Goal: Navigation & Orientation: Find specific page/section

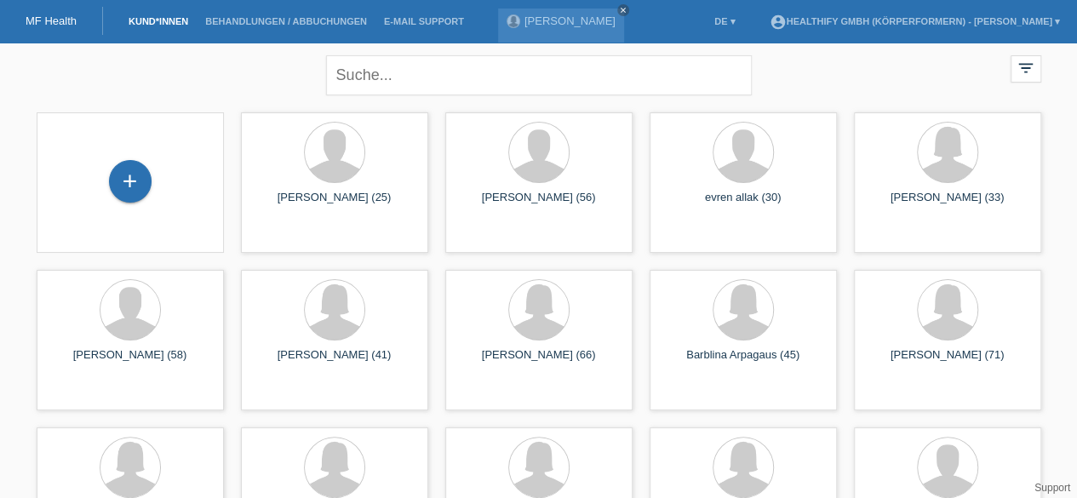
click at [158, 20] on link "Kund*innen" at bounding box center [158, 21] width 77 height 10
click at [32, 18] on link "MF Health" at bounding box center [51, 20] width 51 height 13
click at [621, 13] on icon "close" at bounding box center [623, 10] width 9 height 9
click at [1022, 64] on icon "filter_list" at bounding box center [1026, 68] width 19 height 19
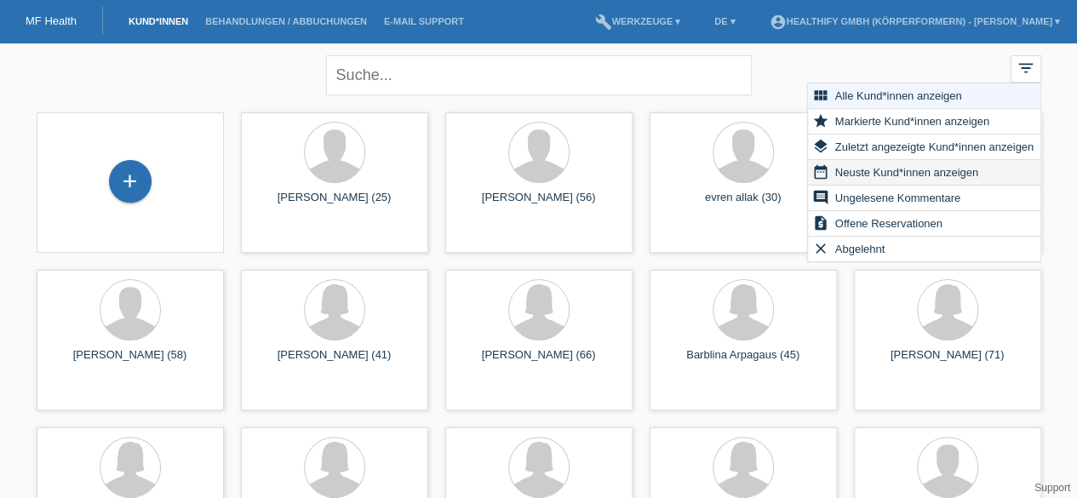
click at [916, 171] on span "Neuste Kund*innen anzeigen" at bounding box center [907, 172] width 148 height 20
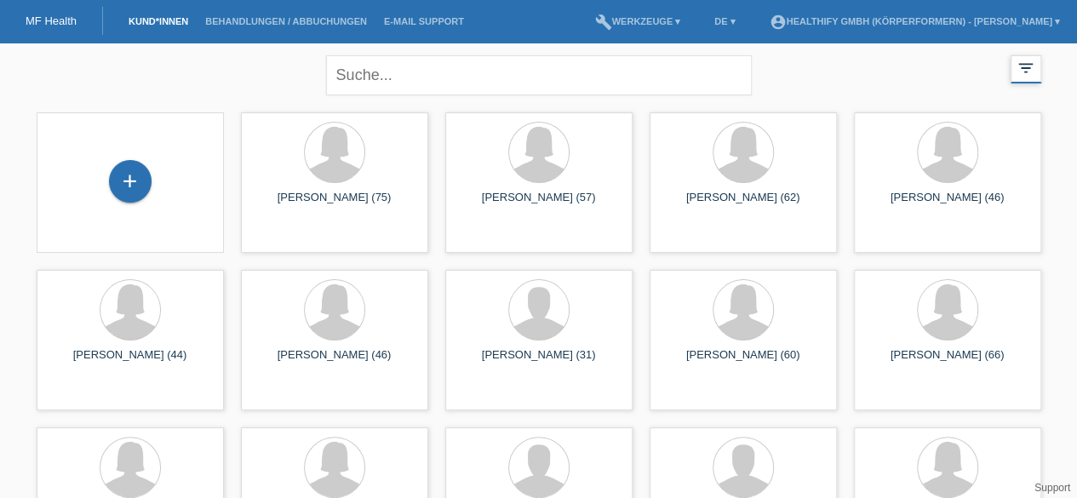
click at [1029, 70] on icon "filter_list" at bounding box center [1026, 68] width 19 height 19
click at [1025, 66] on icon "filter_list" at bounding box center [1026, 68] width 19 height 19
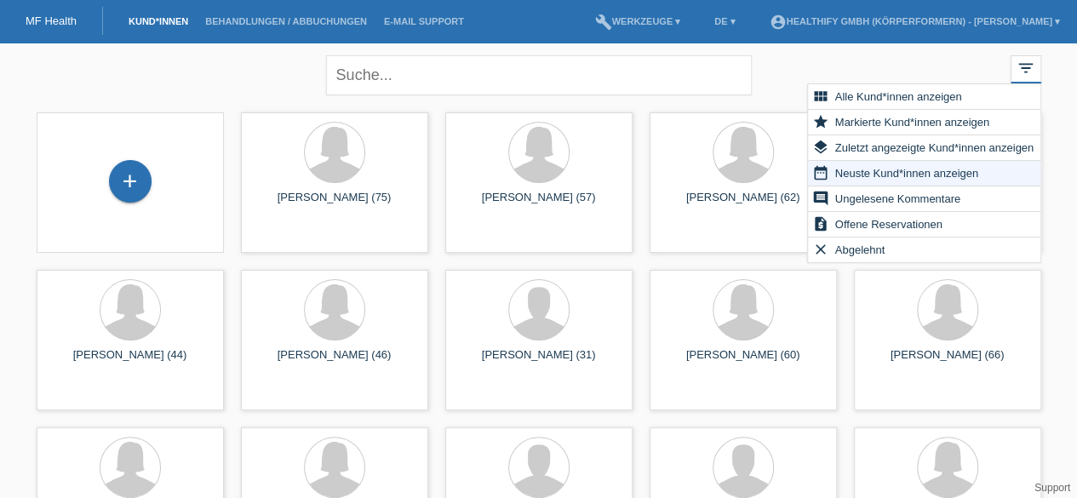
click at [40, 23] on link "MF Health" at bounding box center [51, 20] width 51 height 13
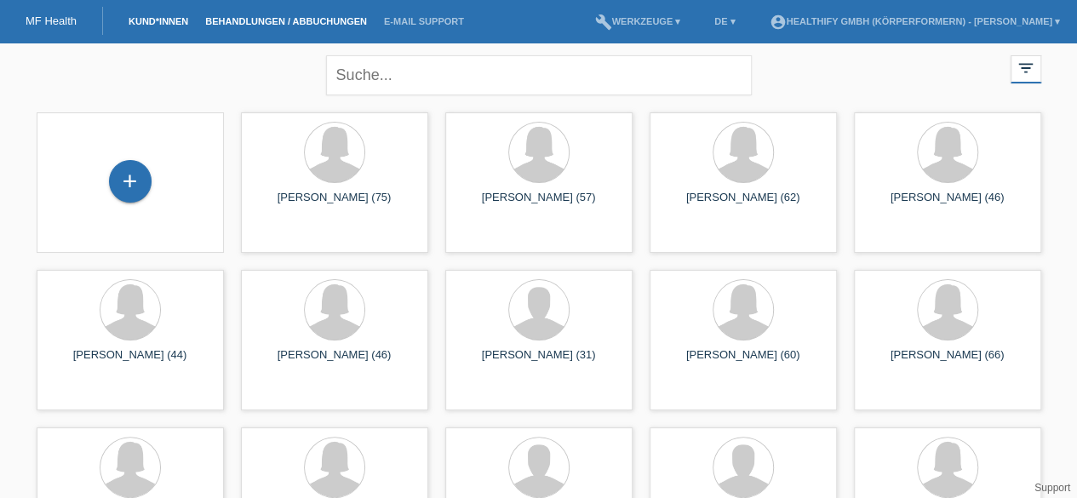
click at [255, 21] on link "Behandlungen / Abbuchungen" at bounding box center [286, 21] width 179 height 10
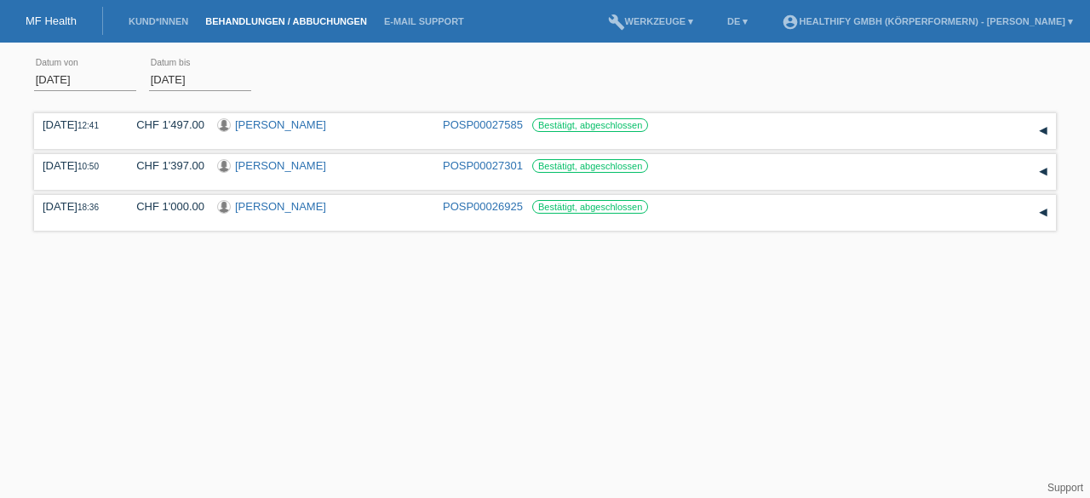
click at [148, 16] on li "Kund*innen" at bounding box center [158, 21] width 77 height 43
click at [74, 22] on link "MF Health" at bounding box center [51, 20] width 51 height 13
